Goal: Task Accomplishment & Management: Manage account settings

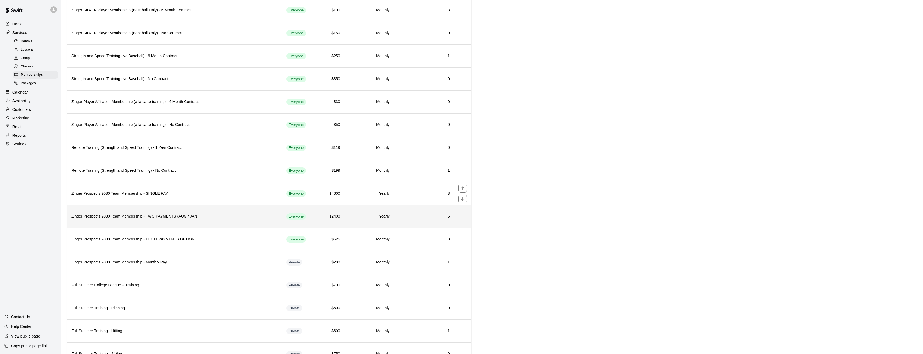
scroll to position [216, 0]
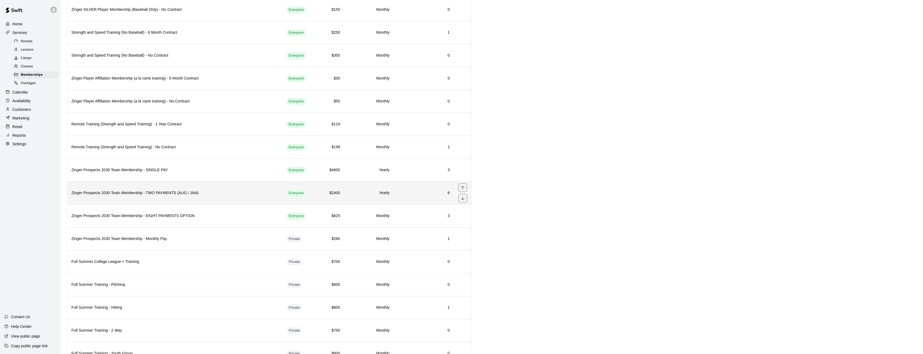
click at [227, 194] on h6 "Zinger Prospects 2030 Team Membership - TWO PAYMENTS (AUG / JAN)" at bounding box center [174, 193] width 206 height 6
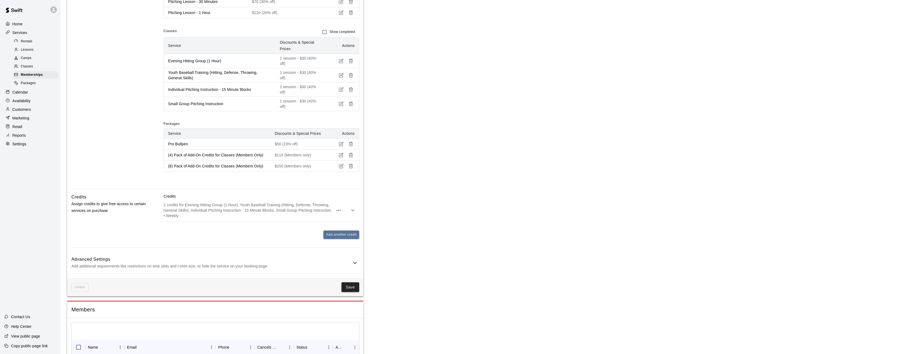
scroll to position [250, 0]
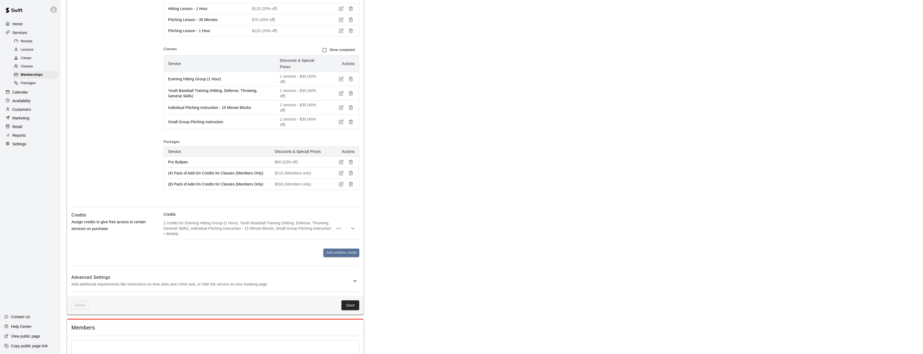
click at [23, 138] on p "Reports" at bounding box center [18, 135] width 13 height 5
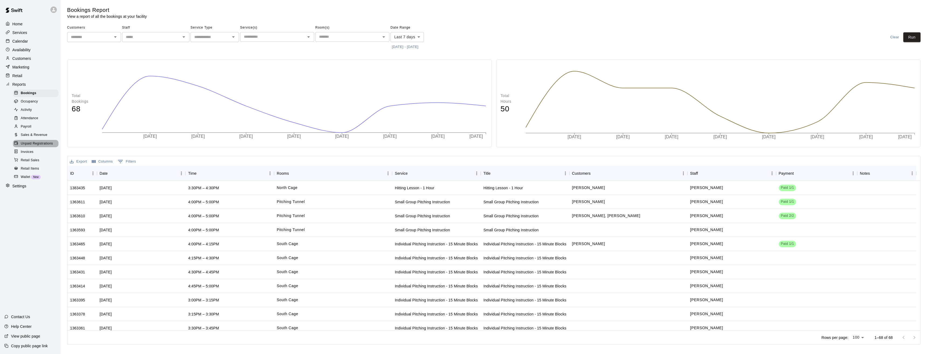
click at [32, 146] on span "Unpaid Registrations" at bounding box center [37, 143] width 32 height 5
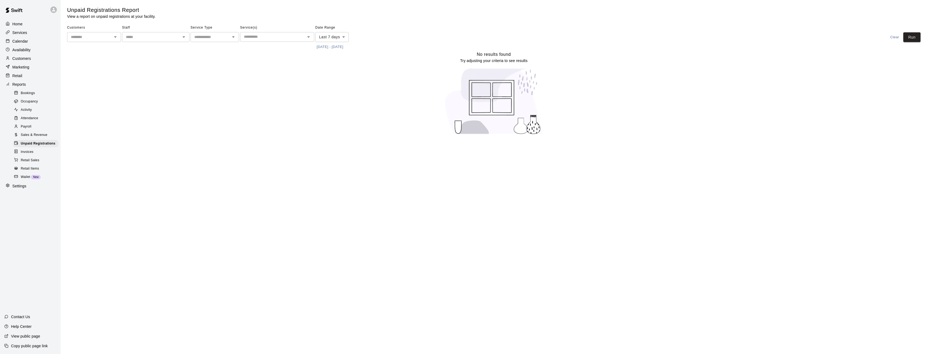
click at [342, 38] on body "Home Services Calendar Availability Customers Marketing Retail Reports Bookings…" at bounding box center [463, 70] width 927 height 141
click at [333, 93] on li "Next 30 days" at bounding box center [331, 93] width 33 height 9
click at [338, 38] on body "Home Services Calendar Availability Customers Marketing Retail Reports Bookings…" at bounding box center [463, 70] width 927 height 141
click at [331, 65] on li "Last 30 days" at bounding box center [333, 66] width 36 height 9
click at [912, 35] on button "Run" at bounding box center [911, 37] width 17 height 10
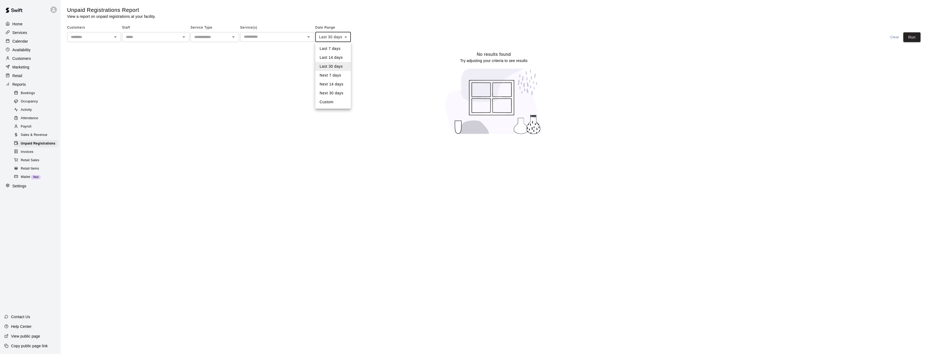
click at [329, 38] on body "Home Services Calendar Availability Customers Marketing Retail Reports Bookings…" at bounding box center [463, 70] width 927 height 141
click at [332, 103] on li "Custom" at bounding box center [333, 102] width 36 height 9
type input "******"
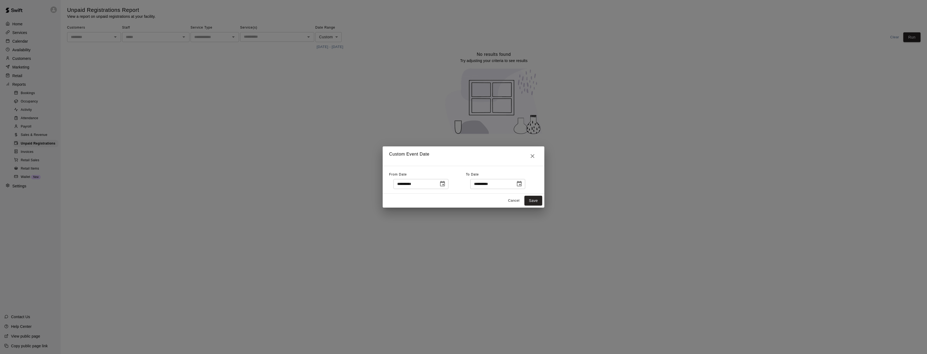
click at [435, 185] on input "**********" at bounding box center [413, 184] width 41 height 10
click at [445, 184] on icon "Choose date, selected date is Aug 10, 2025" at bounding box center [442, 183] width 5 height 5
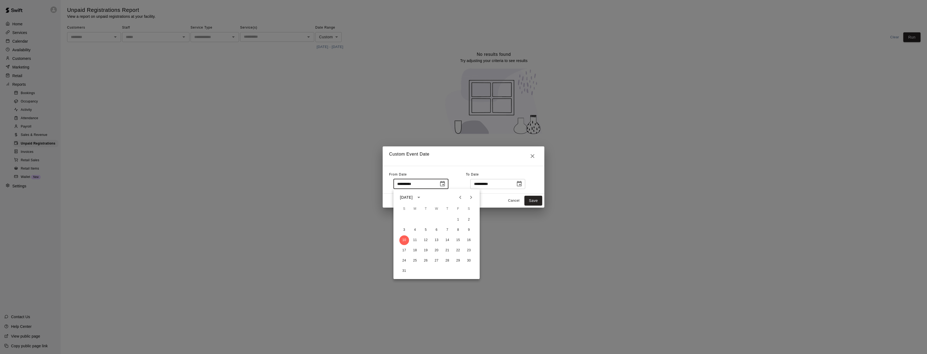
click at [460, 197] on icon "Previous month" at bounding box center [460, 197] width 2 height 3
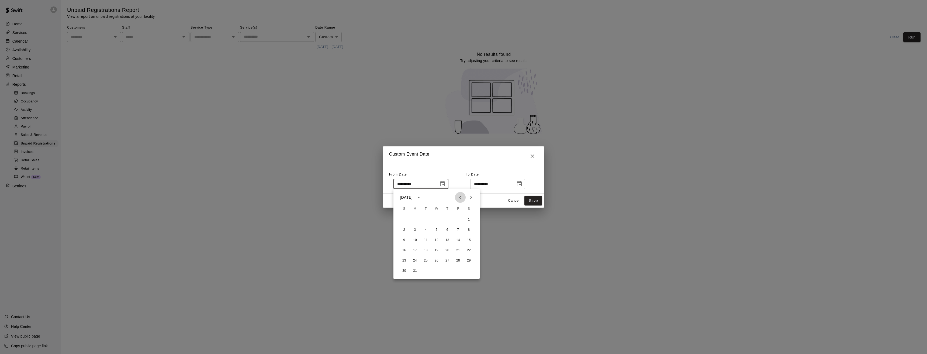
click at [460, 197] on icon "Previous month" at bounding box center [460, 197] width 2 height 3
click at [436, 219] on button "1" at bounding box center [437, 220] width 10 height 10
type input "**********"
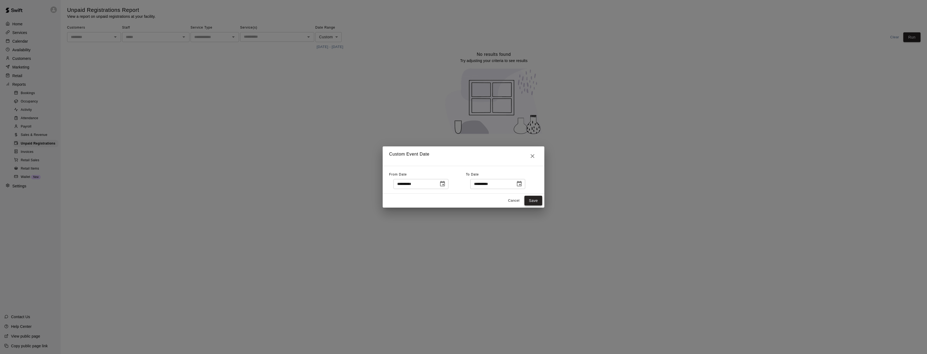
click at [535, 199] on button "Save" at bounding box center [533, 201] width 18 height 10
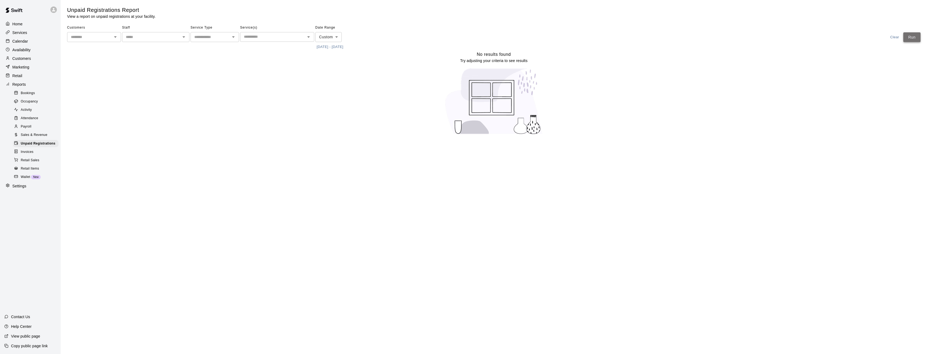
click at [910, 37] on button "Run" at bounding box center [911, 37] width 17 height 10
click at [20, 59] on p "Customers" at bounding box center [21, 58] width 19 height 5
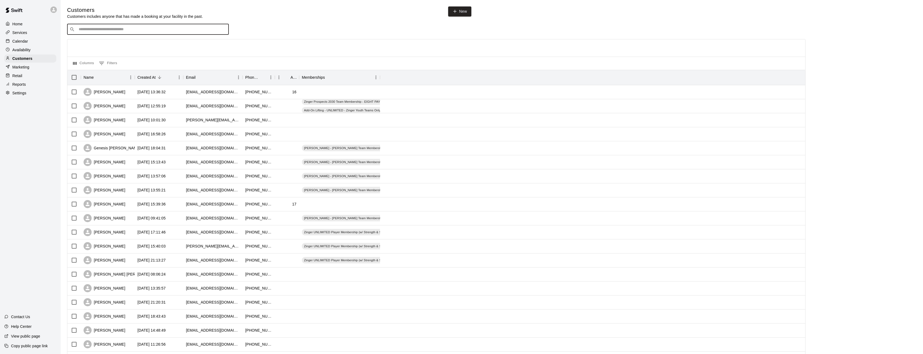
click at [128, 31] on input "Search customers by name or email" at bounding box center [151, 29] width 149 height 5
type input "*******"
click at [129, 43] on div "[PERSON_NAME] [EMAIL_ADDRESS][DOMAIN_NAME]" at bounding box center [153, 45] width 142 height 12
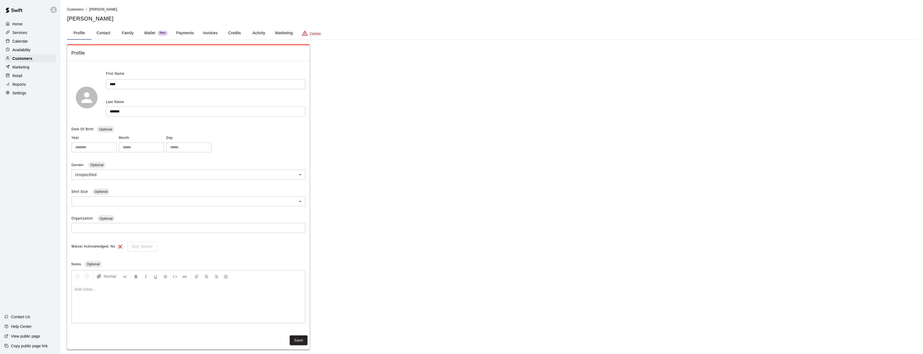
click at [181, 34] on button "Payments" at bounding box center [185, 33] width 26 height 13
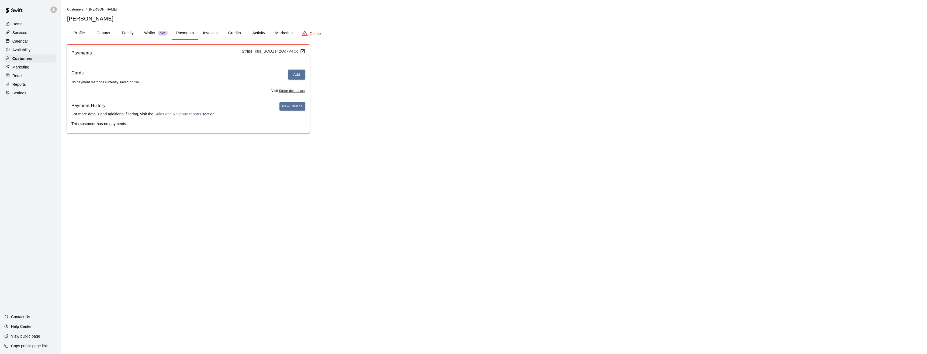
click at [103, 34] on button "Contact" at bounding box center [103, 33] width 24 height 13
select select "**"
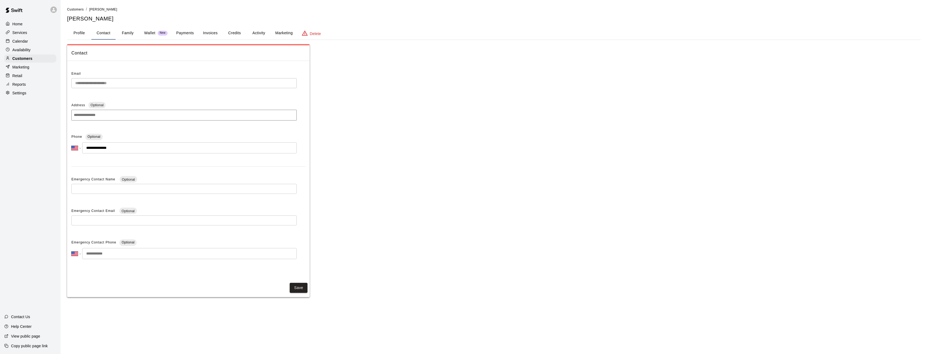
click at [79, 33] on button "Profile" at bounding box center [79, 33] width 24 height 13
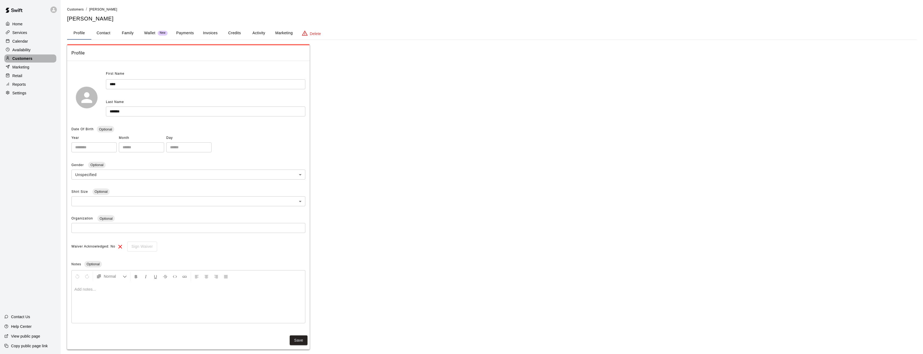
click at [22, 60] on p "Customers" at bounding box center [22, 58] width 20 height 5
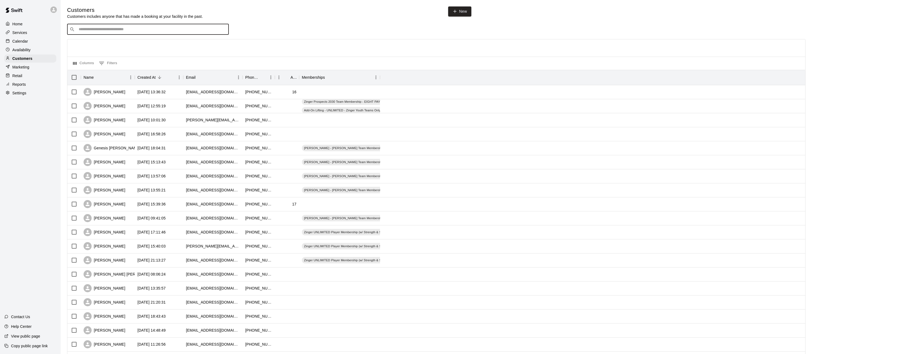
click at [112, 30] on input "Search customers by name or email" at bounding box center [151, 29] width 149 height 5
type input "*******"
click at [129, 75] on div "[PERSON_NAME] [PERSON_NAME][EMAIL_ADDRESS][DOMAIN_NAME]" at bounding box center [153, 79] width 142 height 12
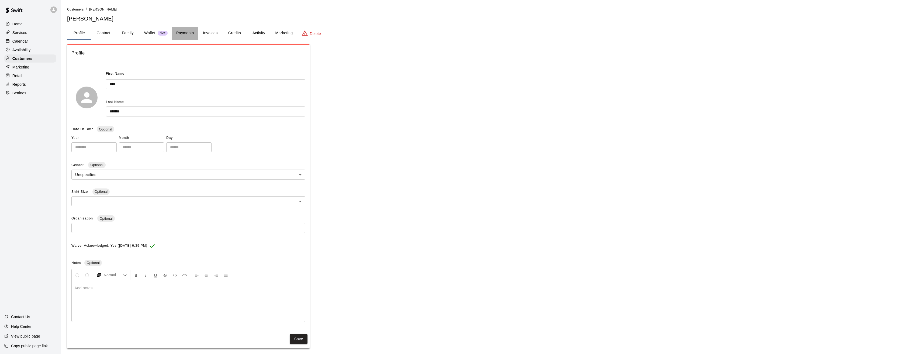
click at [189, 33] on button "Payments" at bounding box center [185, 33] width 26 height 13
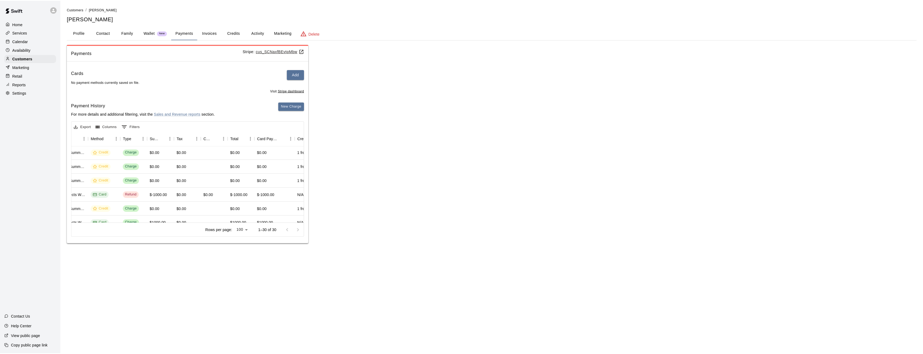
scroll to position [0, 149]
click at [22, 60] on p "Customers" at bounding box center [22, 58] width 20 height 5
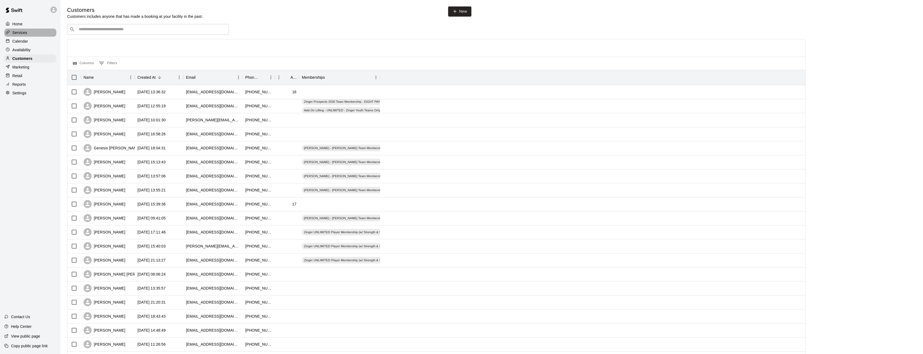
click at [19, 34] on p "Services" at bounding box center [19, 32] width 15 height 5
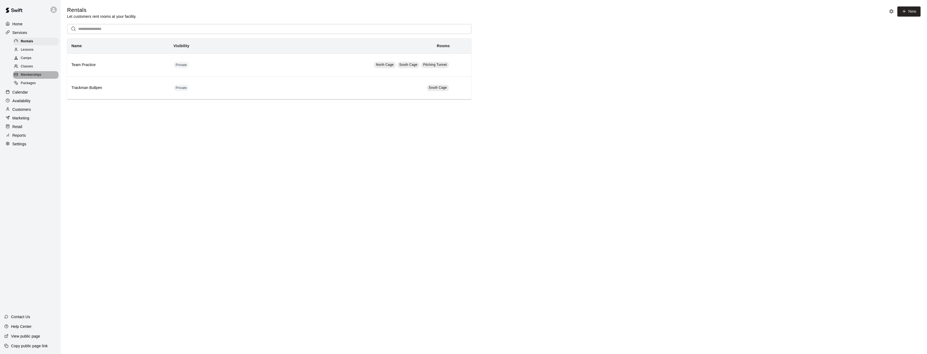
click at [27, 76] on span "Memberships" at bounding box center [31, 74] width 20 height 5
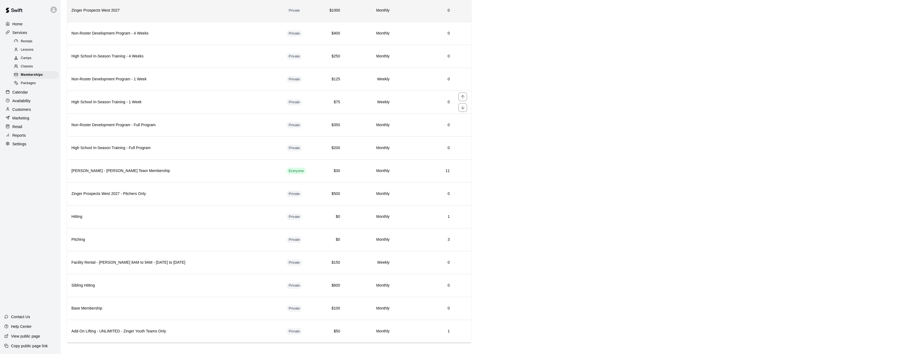
scroll to position [769, 0]
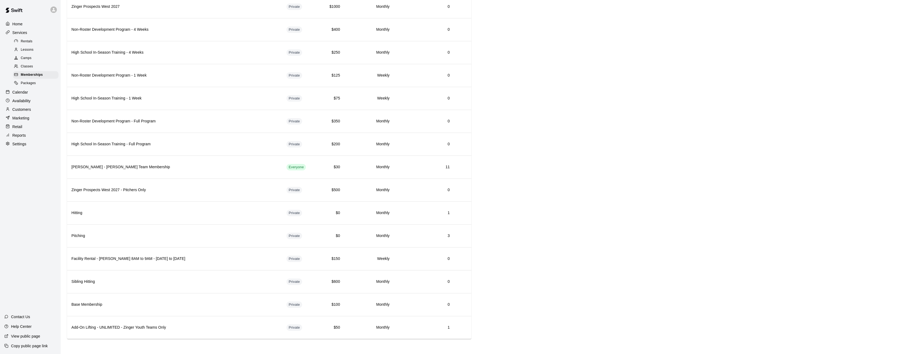
click at [25, 95] on p "Calendar" at bounding box center [20, 91] width 16 height 5
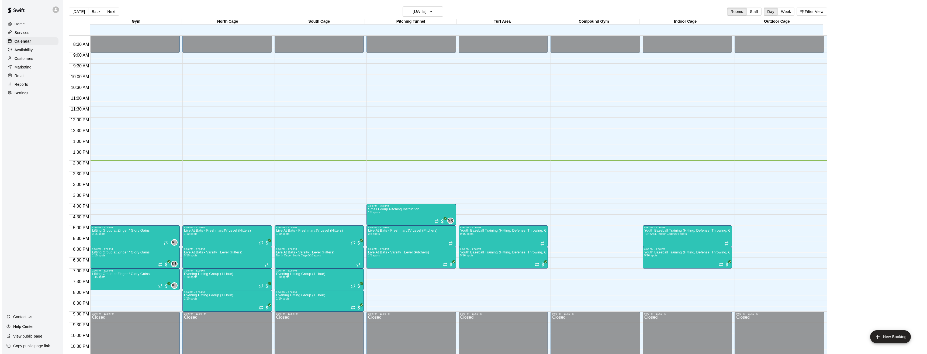
scroll to position [194, 0]
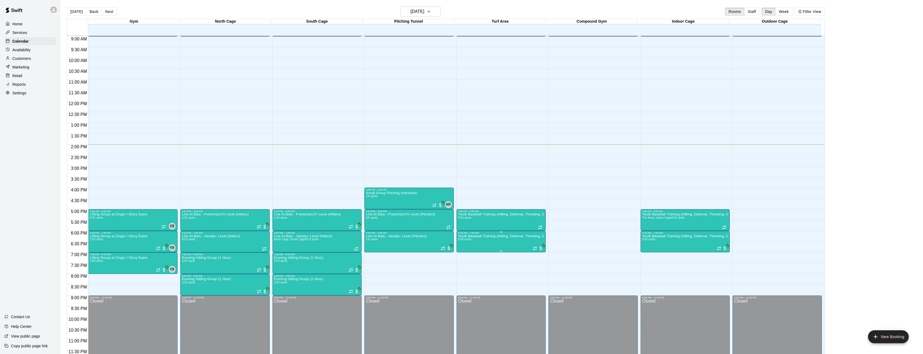
click at [461, 252] on img "edit" at bounding box center [463, 253] width 6 height 6
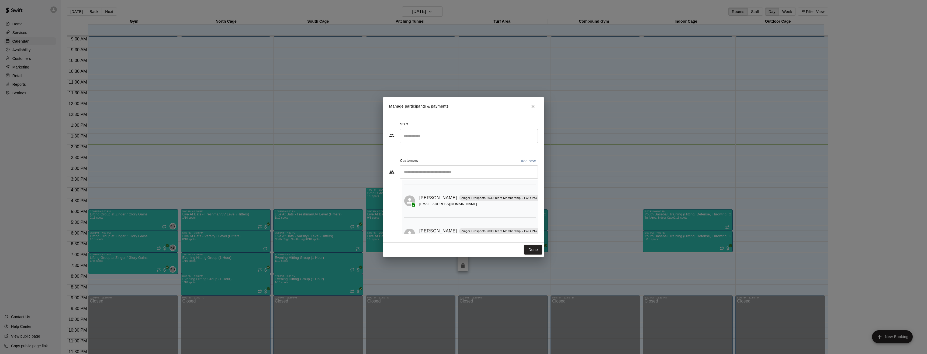
scroll to position [131, 0]
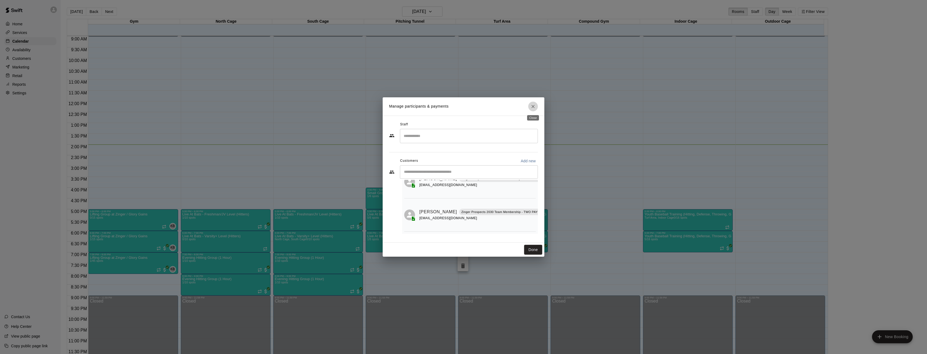
click at [533, 107] on icon "Close" at bounding box center [532, 106] width 5 height 5
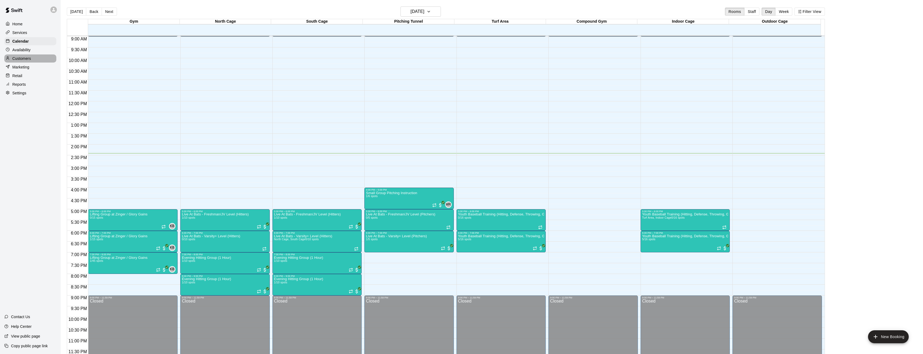
click at [21, 59] on p "Customers" at bounding box center [21, 58] width 19 height 5
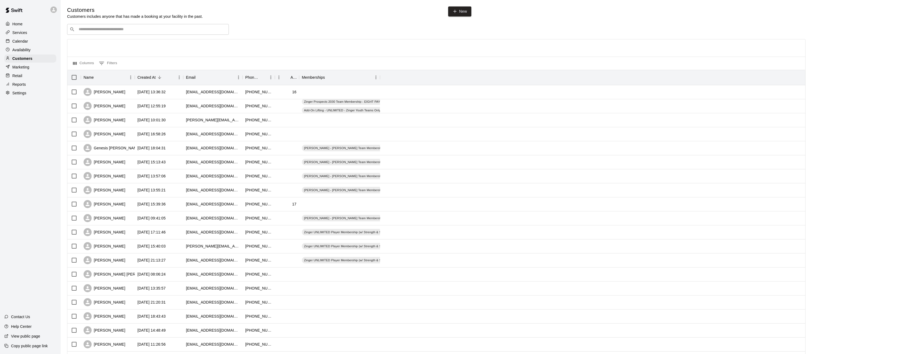
click at [166, 33] on div "​ ​" at bounding box center [148, 29] width 162 height 11
type input "*********"
click at [95, 41] on p "[PERSON_NAME]" at bounding box center [98, 42] width 33 height 6
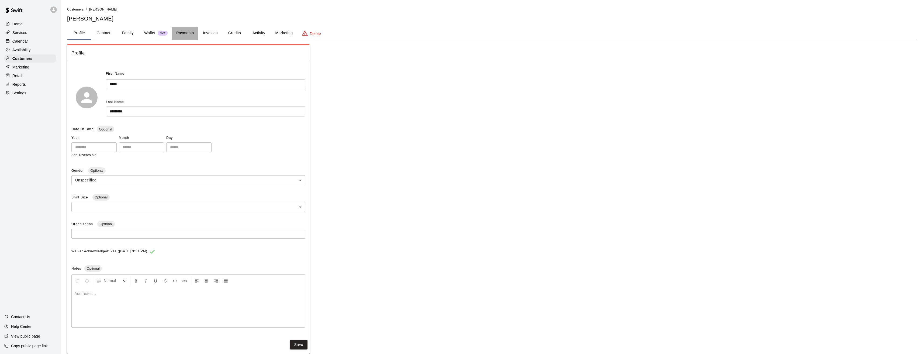
click at [186, 33] on button "Payments" at bounding box center [185, 33] width 26 height 13
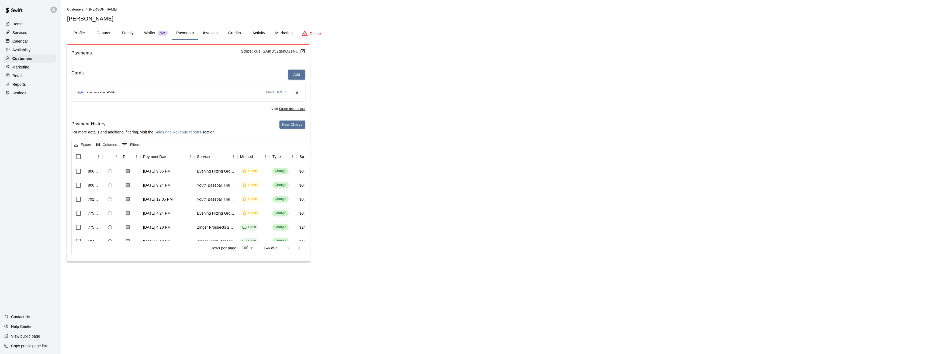
scroll to position [0, 0]
click at [184, 184] on div "[DATE] 9:24 PM" at bounding box center [167, 185] width 54 height 14
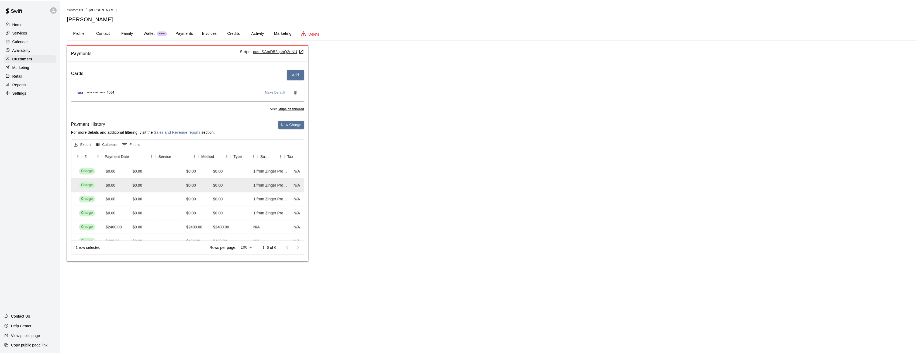
scroll to position [0, 0]
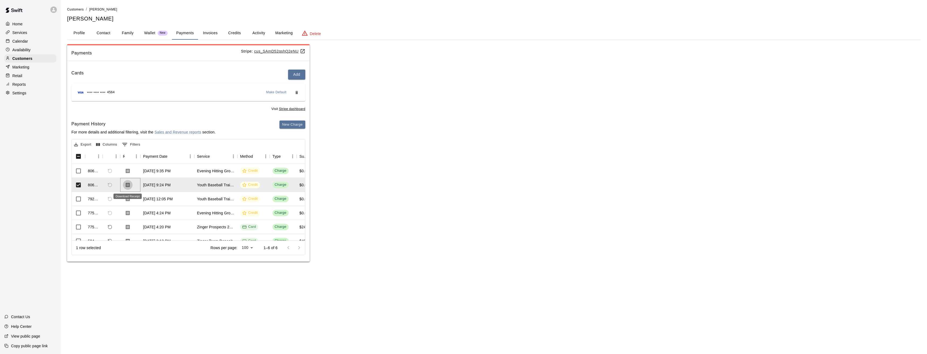
click at [127, 186] on icon "Download Receipt" at bounding box center [127, 184] width 5 height 5
click at [235, 33] on button "Credits" at bounding box center [234, 33] width 24 height 13
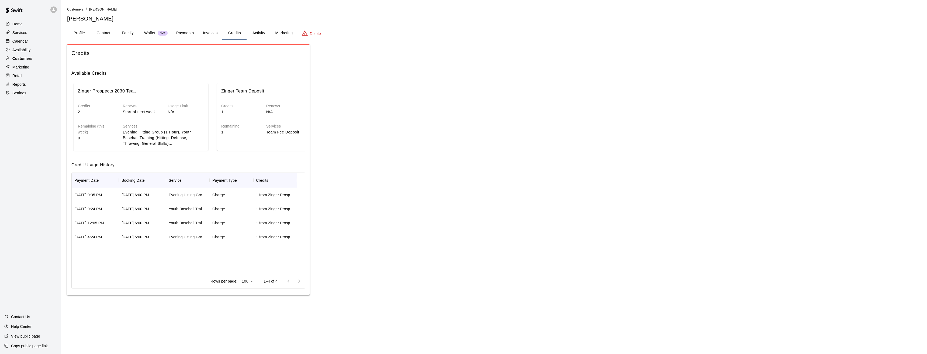
click at [23, 60] on p "Customers" at bounding box center [22, 58] width 20 height 5
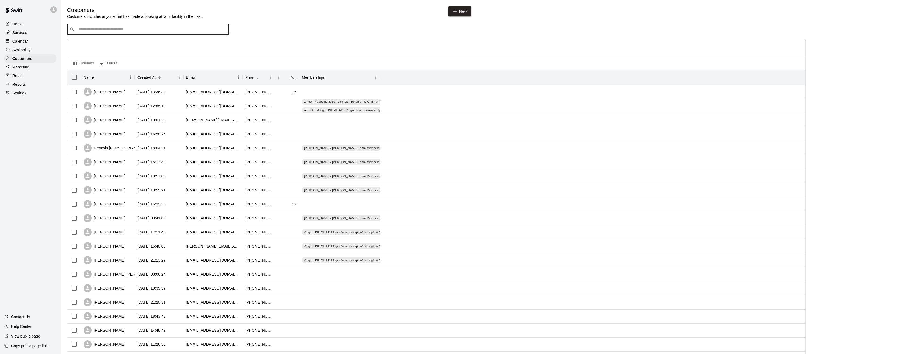
click at [109, 29] on input "Search customers by name or email" at bounding box center [151, 29] width 149 height 5
type input "*****"
click at [130, 44] on div "[PERSON_NAME] [EMAIL_ADDRESS][DOMAIN_NAME]" at bounding box center [153, 45] width 142 height 12
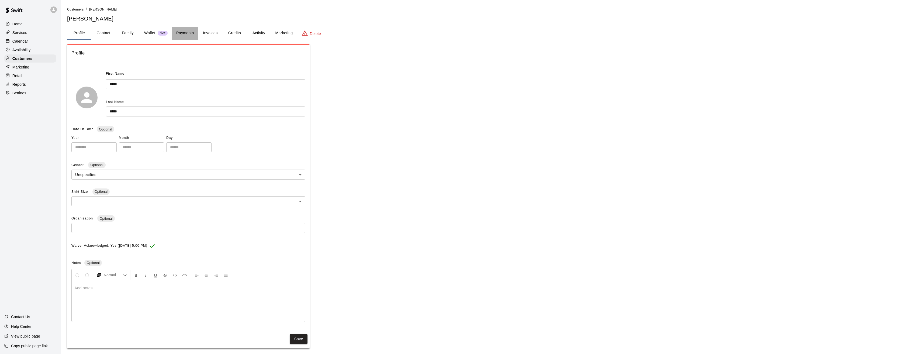
click at [188, 33] on button "Payments" at bounding box center [185, 33] width 26 height 13
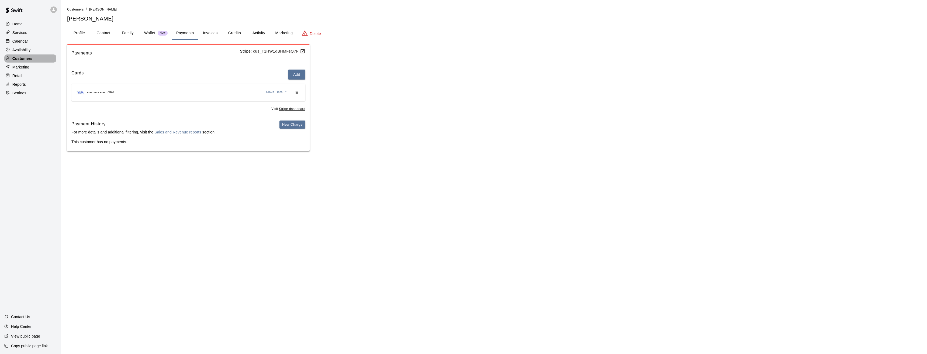
click at [20, 59] on p "Customers" at bounding box center [22, 58] width 20 height 5
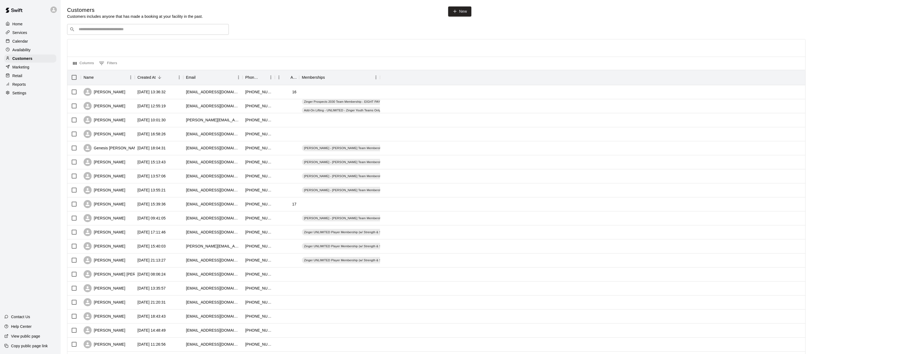
click at [92, 30] on input "Search customers by name or email" at bounding box center [151, 29] width 149 height 5
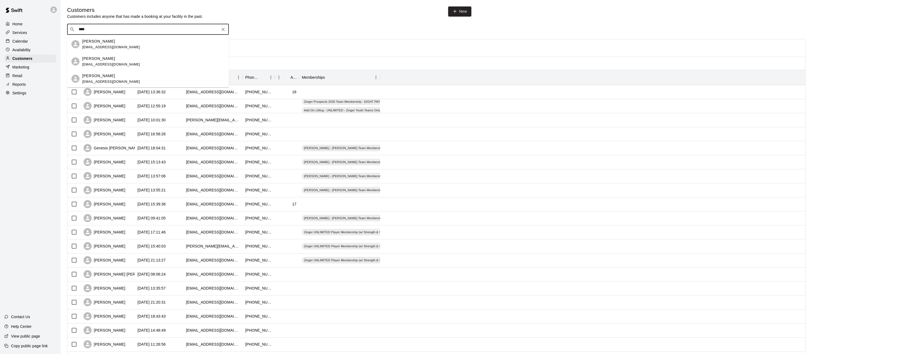
type input "*****"
click at [126, 41] on div "[PERSON_NAME] [EMAIL_ADDRESS][DOMAIN_NAME]" at bounding box center [153, 45] width 142 height 12
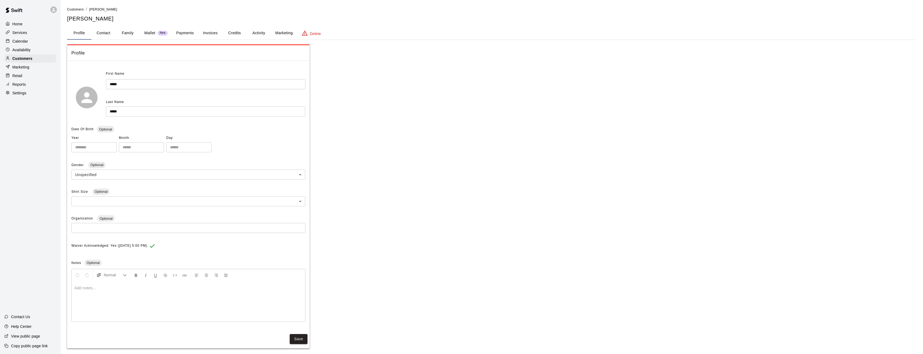
click at [186, 33] on button "Payments" at bounding box center [185, 33] width 26 height 13
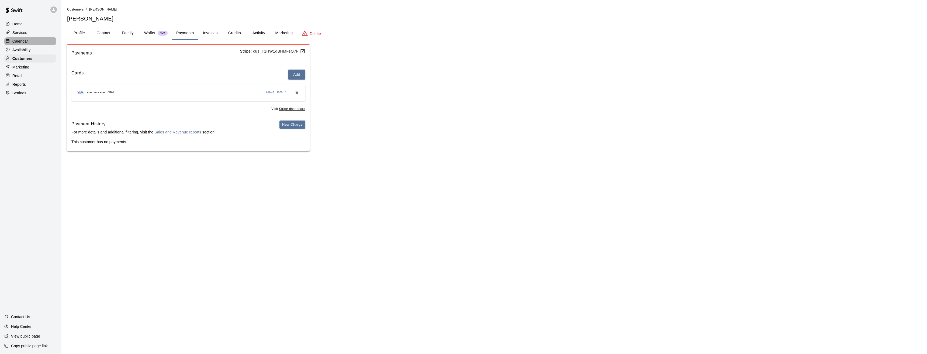
click at [21, 42] on p "Calendar" at bounding box center [20, 41] width 16 height 5
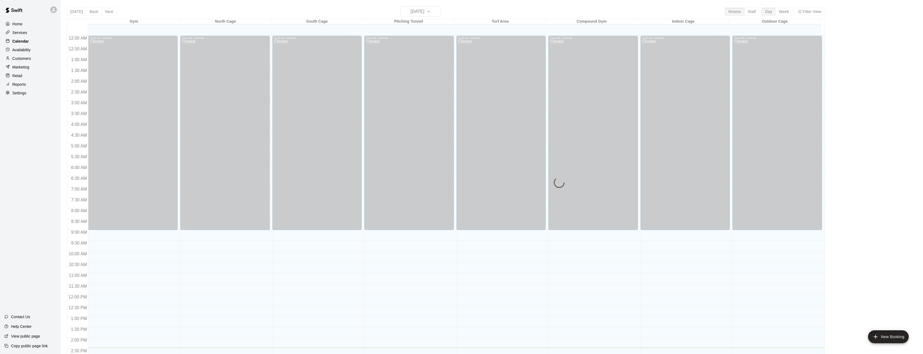
scroll to position [177, 0]
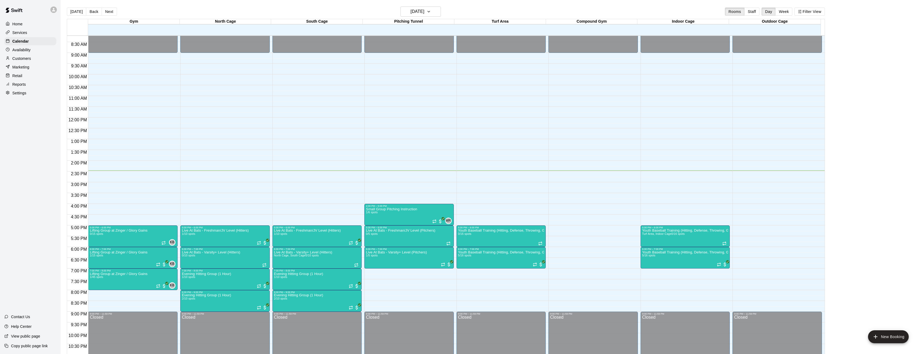
click at [20, 60] on p "Customers" at bounding box center [21, 58] width 19 height 5
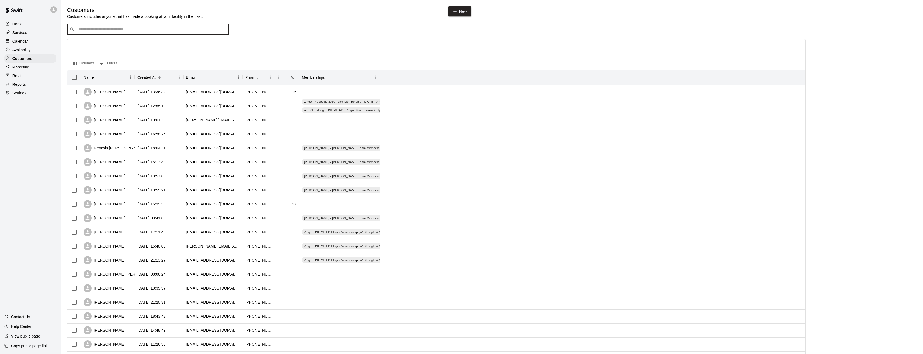
click at [91, 29] on input "Search customers by name or email" at bounding box center [151, 29] width 149 height 5
type input "*****"
click at [86, 58] on p "[PERSON_NAME]" at bounding box center [98, 59] width 33 height 6
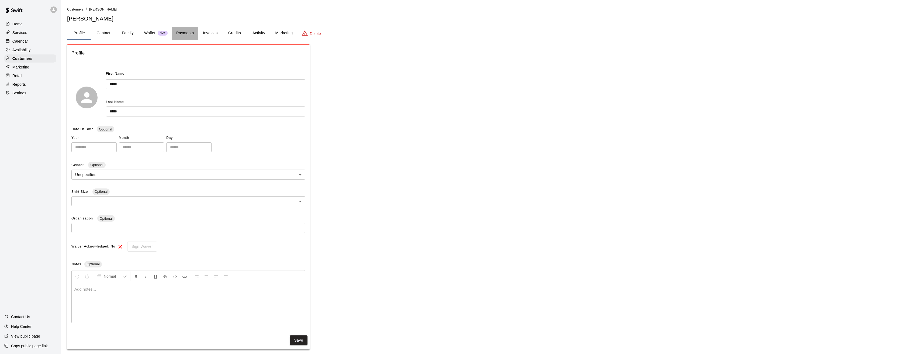
click at [184, 32] on button "Payments" at bounding box center [185, 33] width 26 height 13
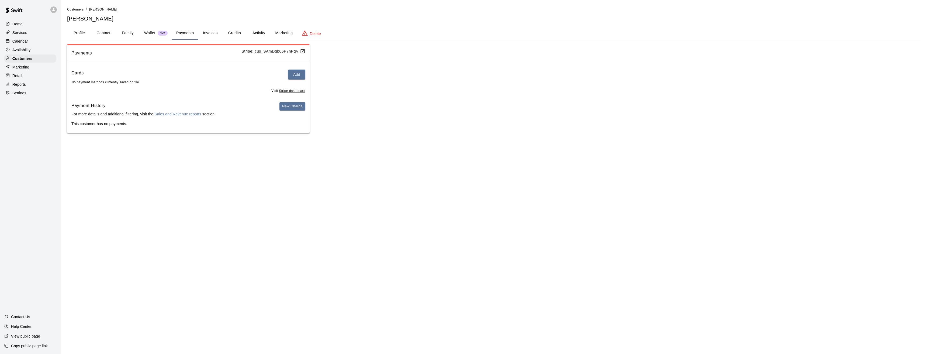
click at [20, 33] on p "Services" at bounding box center [19, 32] width 15 height 5
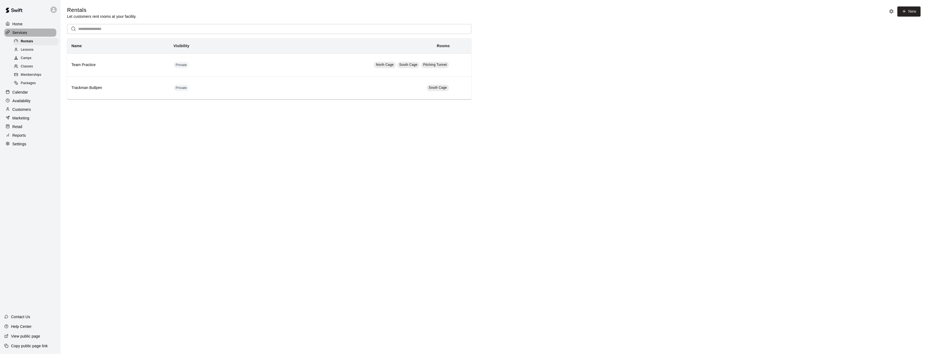
click at [18, 34] on p "Services" at bounding box center [19, 32] width 15 height 5
click at [22, 112] on p "Customers" at bounding box center [21, 109] width 19 height 5
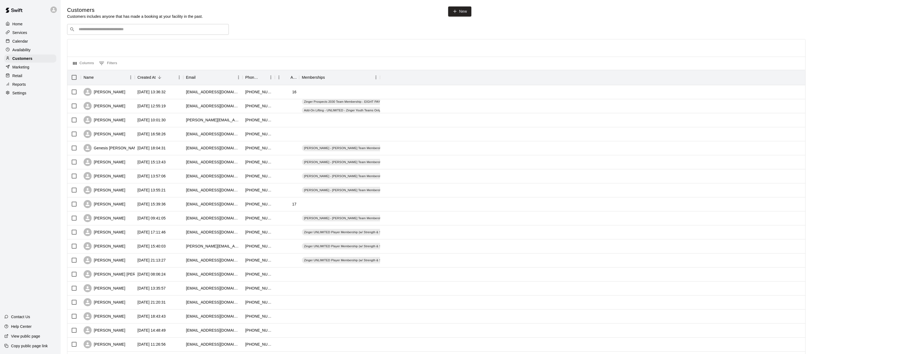
click at [119, 31] on input "Search customers by name or email" at bounding box center [151, 29] width 149 height 5
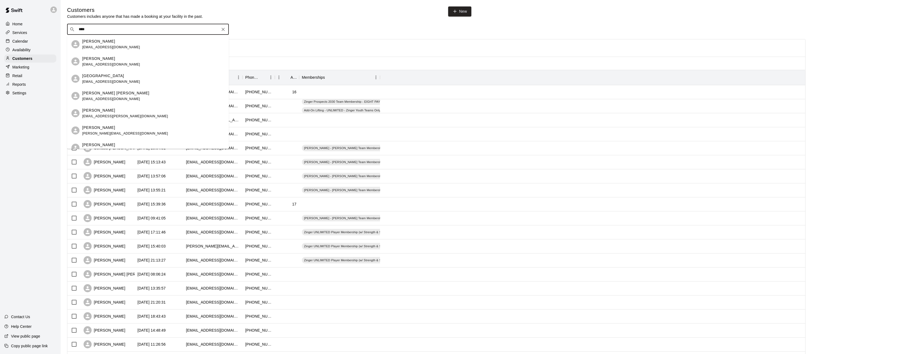
type input "*****"
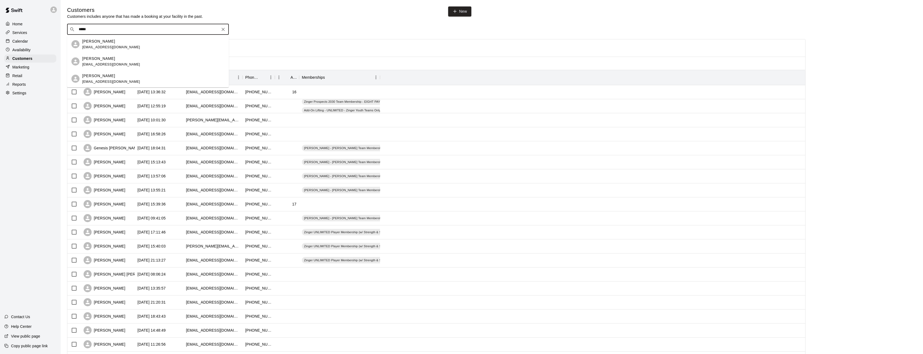
click at [112, 60] on div "[PERSON_NAME] [EMAIL_ADDRESS][DOMAIN_NAME]" at bounding box center [153, 62] width 142 height 12
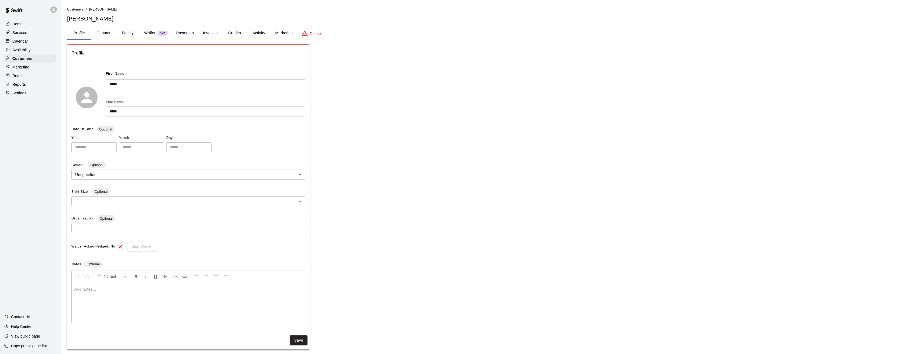
click at [182, 33] on button "Payments" at bounding box center [185, 33] width 26 height 13
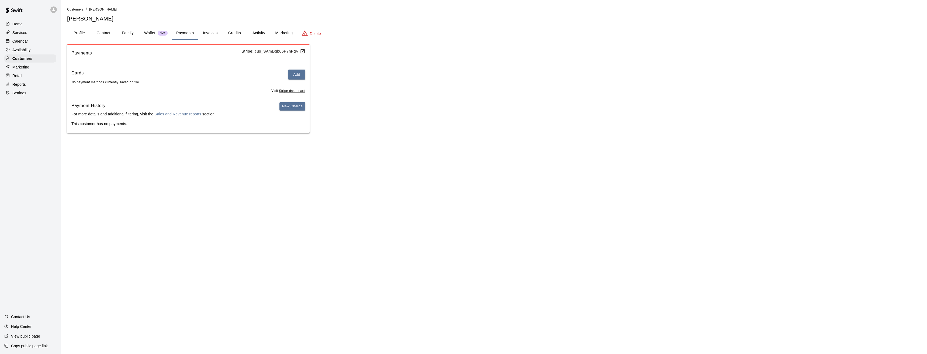
click at [78, 32] on button "Profile" at bounding box center [79, 33] width 24 height 13
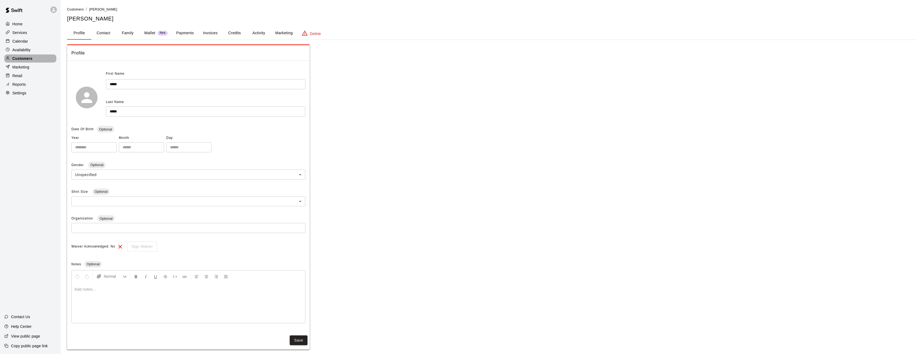
click at [22, 60] on p "Customers" at bounding box center [22, 58] width 20 height 5
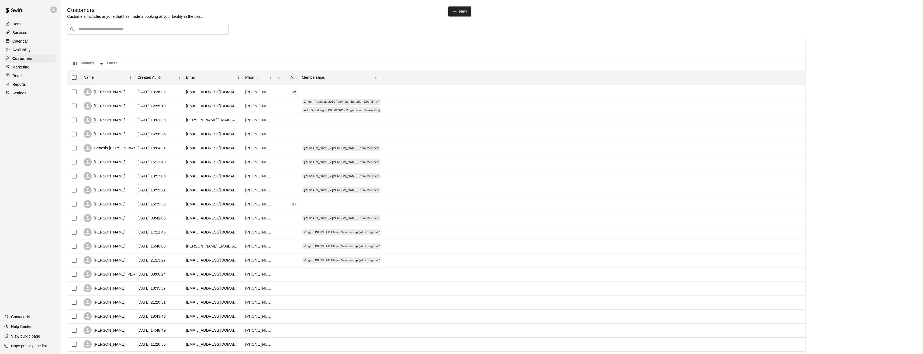
click at [102, 32] on input "Search customers by name or email" at bounding box center [151, 29] width 149 height 5
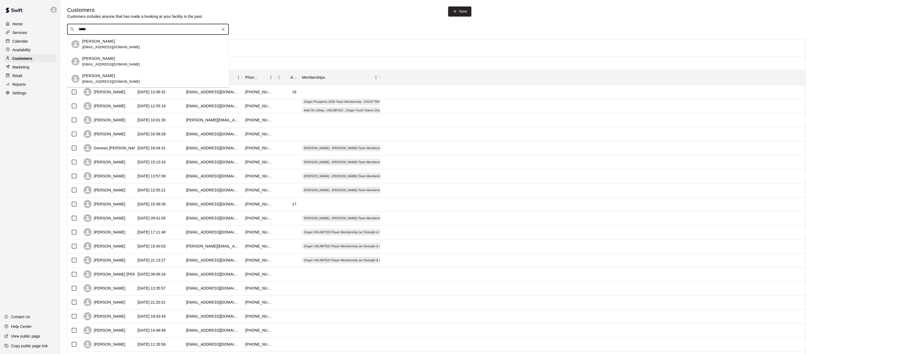
type input "*****"
